Goal: Register for event/course

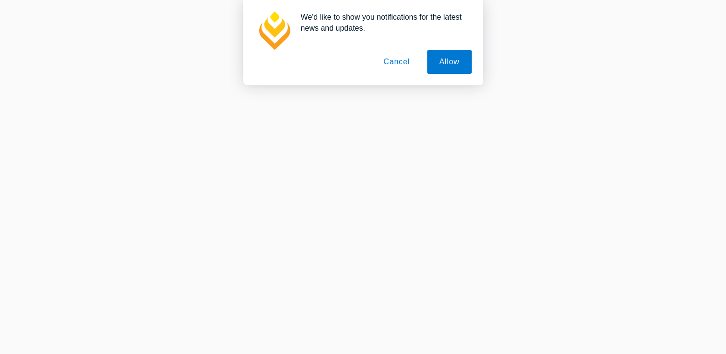
click at [399, 63] on button "Cancel" at bounding box center [396, 62] width 50 height 24
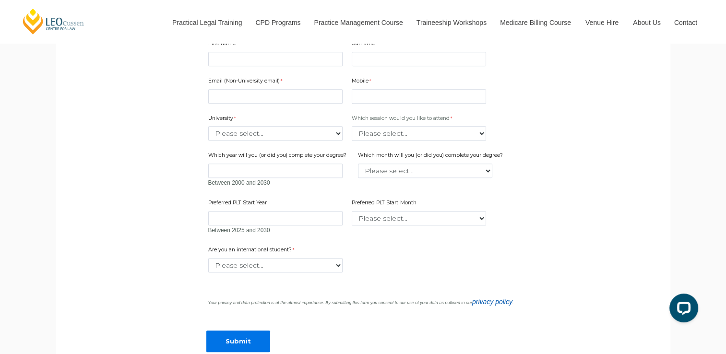
scroll to position [670, 0]
click at [404, 169] on select "Please select... January February March April May June July August September Oc…" at bounding box center [425, 170] width 134 height 14
click at [514, 126] on div "Email (Non-University email) Mobile 10 characters left. University Please selec…" at bounding box center [362, 151] width 317 height 169
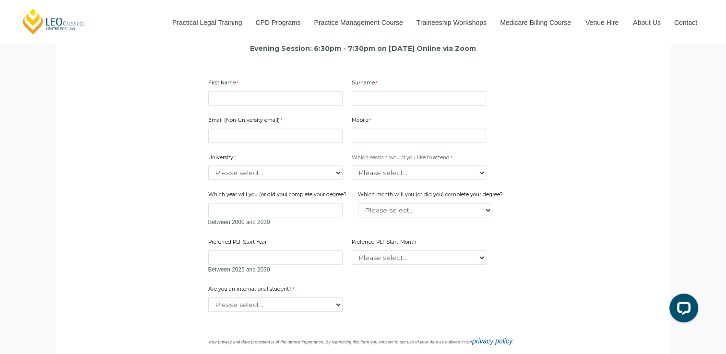
scroll to position [629, 0]
click at [247, 97] on input "First Name" at bounding box center [275, 99] width 134 height 14
click at [234, 104] on input "First Name" at bounding box center [275, 99] width 134 height 14
type input "A"
type input "shivansh"
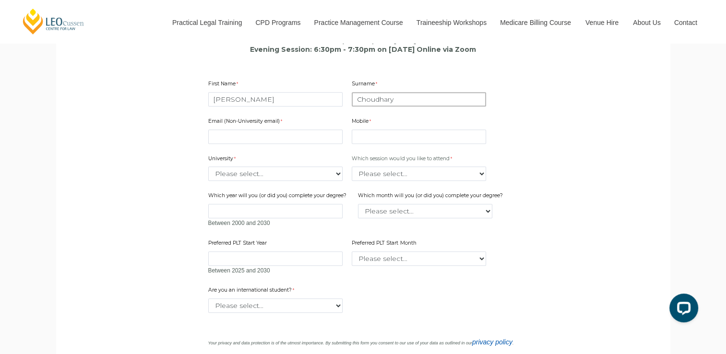
type input "Choudhary"
click at [215, 101] on input "shivansh" at bounding box center [275, 99] width 134 height 14
type input "[PERSON_NAME]"
click at [249, 137] on input "Email (Non-University email)" at bounding box center [275, 136] width 134 height 14
type input "[EMAIL_ADDRESS][DOMAIN_NAME]"
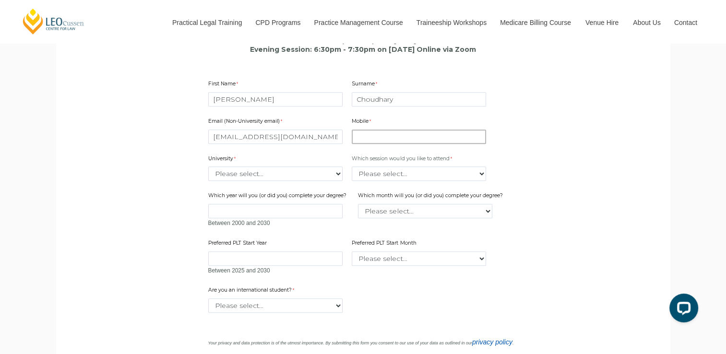
click at [402, 139] on input "Mobile" at bounding box center [419, 136] width 134 height 14
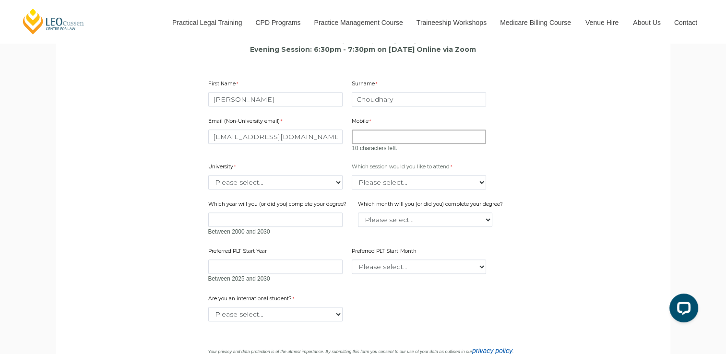
type input "7307747768"
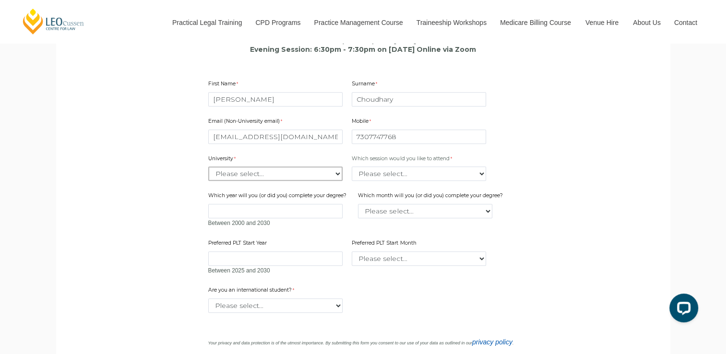
click at [298, 185] on div "Email (Non-University email) shivanshchoudhary538@gmail.com Mobile 7307747768 0…" at bounding box center [362, 192] width 317 height 169
select select "tfa_2220"
click at [208, 167] on select "Please select... Australian Catholic University Australian National University …" at bounding box center [275, 173] width 134 height 14
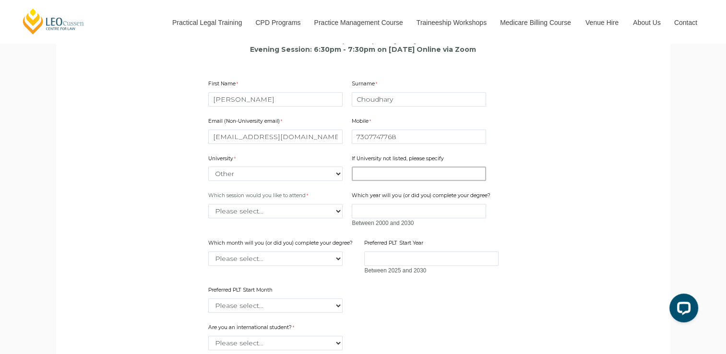
click at [387, 177] on input "If University not listed, please specify" at bounding box center [419, 173] width 134 height 14
type input "n"
type input "[GEOGRAPHIC_DATA]"
click at [318, 215] on select "Please select... Lunch time session – 12:30pm – 1:30pm AEST Evening session – 6…" at bounding box center [275, 211] width 134 height 14
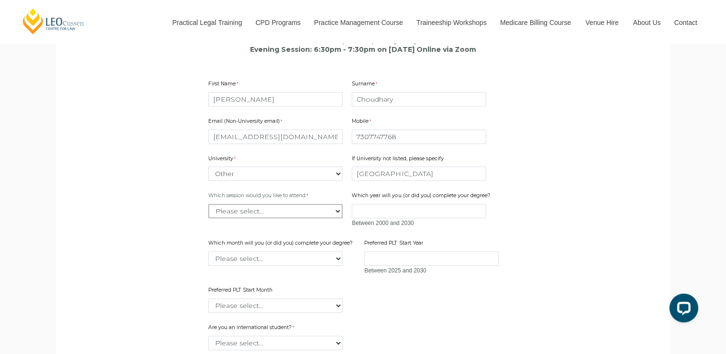
click at [318, 215] on select "Please select... Lunch time session – 12:30pm – 1:30pm AEST Evening session – 6…" at bounding box center [275, 211] width 134 height 14
select select "tfa_2412"
click at [208, 204] on select "Please select... Lunch time session – 12:30pm – 1:30pm AEST Evening session – 6…" at bounding box center [275, 211] width 134 height 14
click at [409, 209] on input "Which year will you (or did you) complete your degree?" at bounding box center [419, 211] width 134 height 14
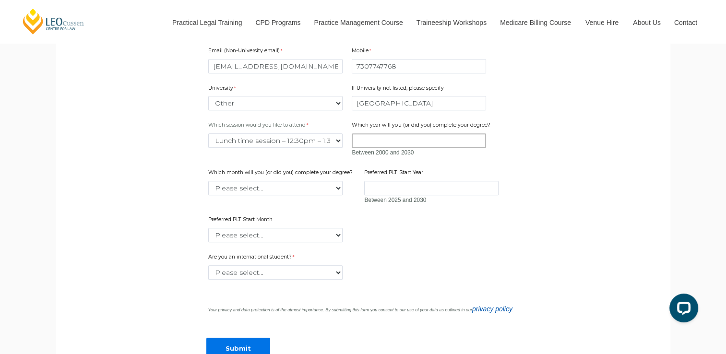
scroll to position [700, 0]
type input "2029"
click at [272, 185] on select "Please select... January February March April May June July August September Oc…" at bounding box center [275, 187] width 134 height 14
click at [208, 180] on select "Please select... January February March April May June July August September Oc…" at bounding box center [275, 187] width 134 height 14
click at [324, 187] on select "Please select... January February March April May June July August September Oc…" at bounding box center [275, 187] width 134 height 14
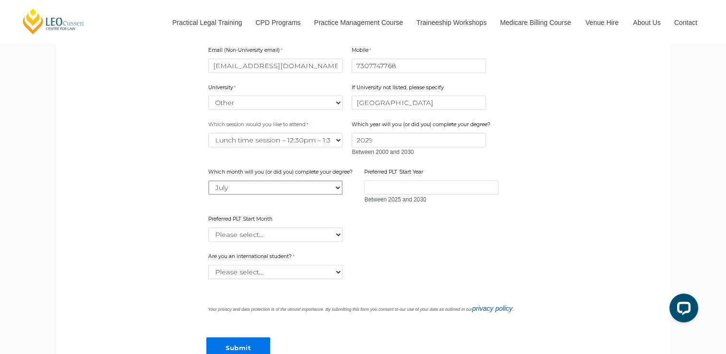
select select "tfa_2230"
click at [208, 180] on select "Please select... January February March April May June July August September Oc…" at bounding box center [275, 187] width 134 height 14
click at [395, 185] on input "Preferred PLT Start Year" at bounding box center [431, 187] width 134 height 14
type input "2029"
click at [297, 238] on select "Please select... January February March April May June July August September Oc…" at bounding box center [275, 234] width 134 height 14
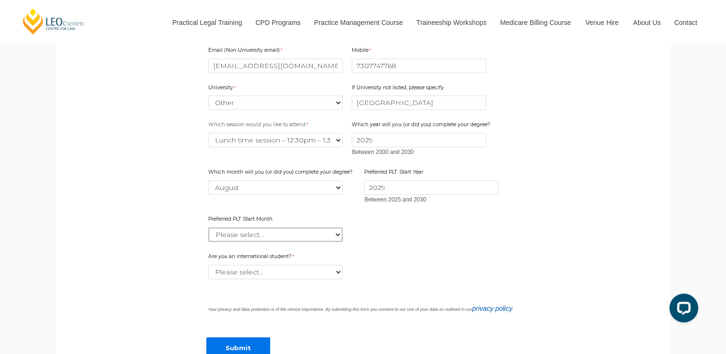
select select "tfa_2343"
click at [208, 227] on select "Please select... January February March April May June July August September Oc…" at bounding box center [275, 234] width 134 height 14
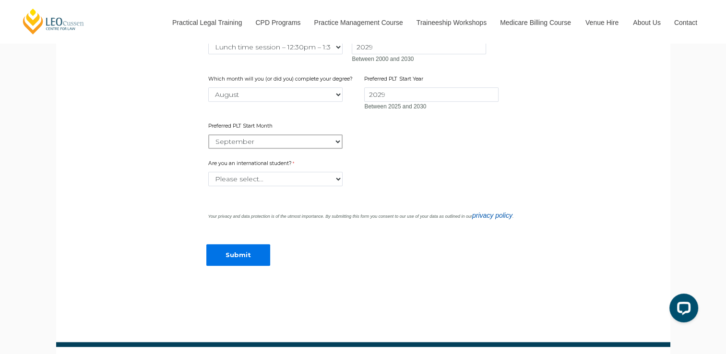
scroll to position [792, 0]
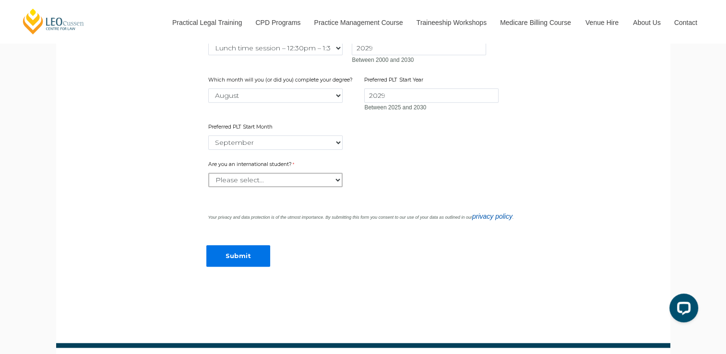
click at [294, 183] on select "Please select... Yes No" at bounding box center [275, 180] width 134 height 14
select select "tfa_59"
click at [208, 173] on select "Please select... Yes No" at bounding box center [275, 180] width 134 height 14
click at [242, 258] on input "Submit" at bounding box center [238, 256] width 64 height 22
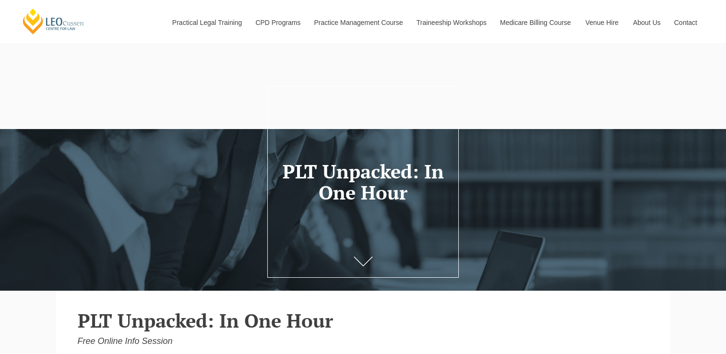
select select "tfa_2220"
select select "tfa_2412"
select select "tfa_2230"
select select "tfa_2343"
select select "tfa_59"
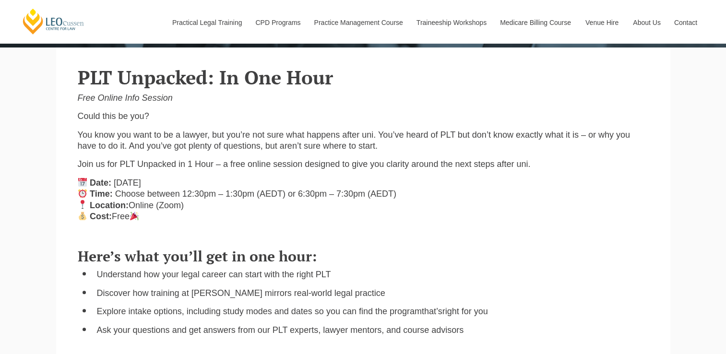
scroll to position [243, 0]
